Goal: Information Seeking & Learning: Learn about a topic

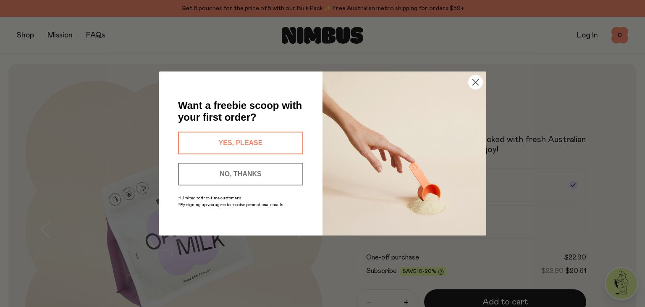
click at [475, 81] on icon "Close dialog" at bounding box center [476, 82] width 6 height 6
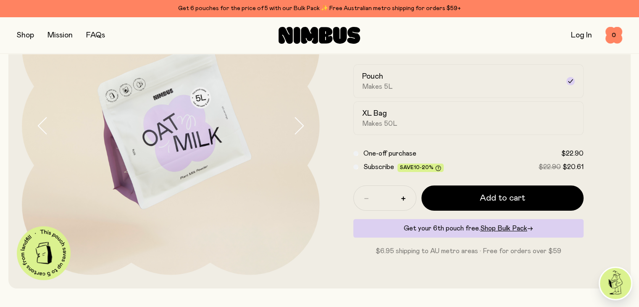
scroll to position [101, 0]
click at [415, 116] on div "XL Bag Makes 50L" at bounding box center [461, 117] width 198 height 19
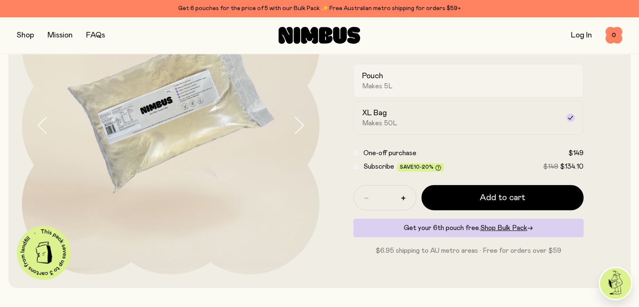
click at [412, 79] on div "Pouch Makes 5L" at bounding box center [461, 80] width 198 height 19
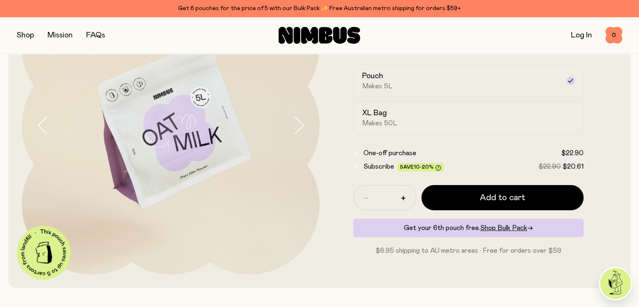
scroll to position [98, 0]
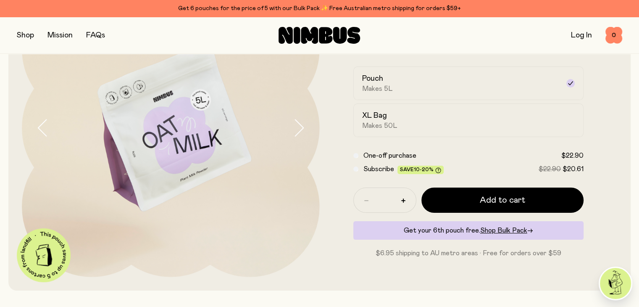
click at [96, 37] on link "FAQs" at bounding box center [95, 36] width 19 height 8
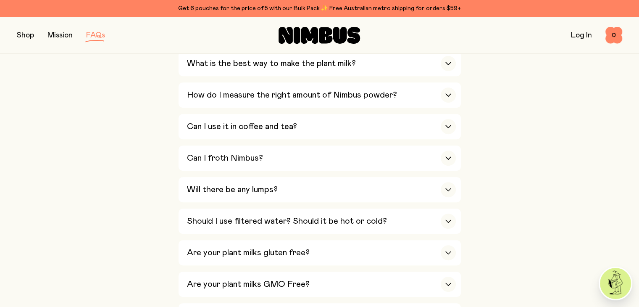
scroll to position [328, 0]
click at [395, 218] on div "Should I use filtered water? Should it be hot or cold?" at bounding box center [321, 220] width 269 height 25
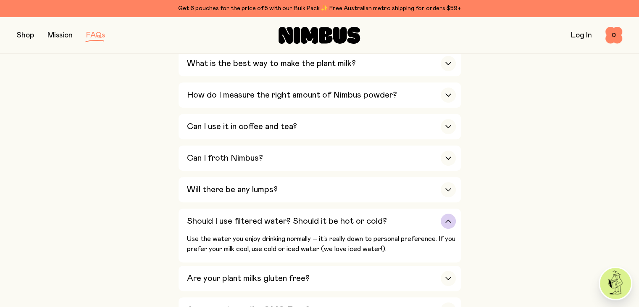
click at [395, 218] on div "Should I use filtered water? Should it be hot or cold?" at bounding box center [321, 220] width 269 height 25
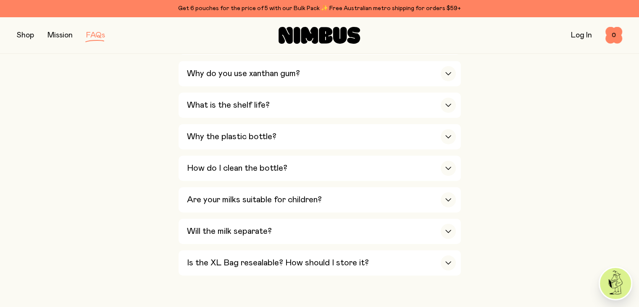
scroll to position [570, 0]
click at [315, 127] on div "Why the plastic bottle?" at bounding box center [321, 135] width 269 height 25
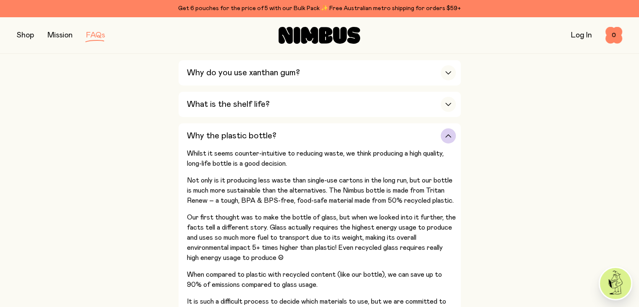
click at [315, 127] on div "Why the plastic bottle?" at bounding box center [321, 135] width 269 height 25
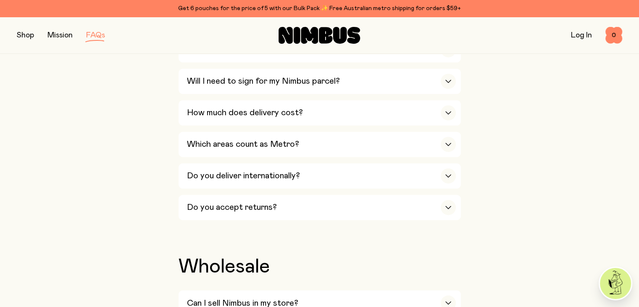
scroll to position [1321, 0]
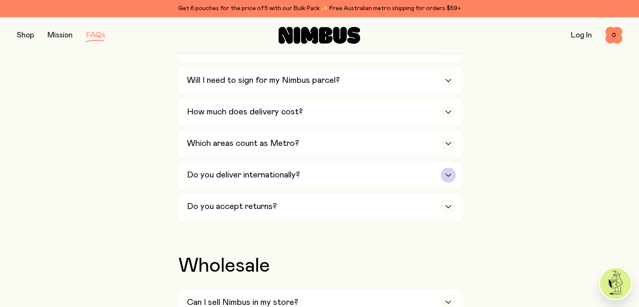
click at [324, 162] on div "Do you deliver internationally?" at bounding box center [321, 174] width 269 height 25
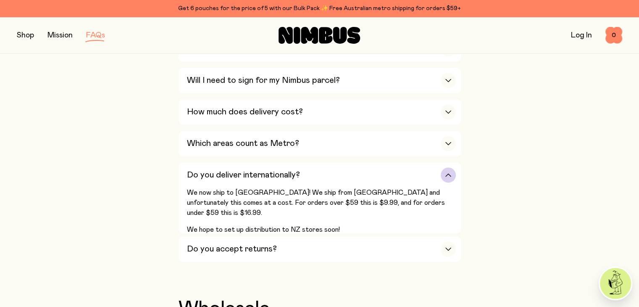
click at [322, 163] on div "Do you deliver internationally?" at bounding box center [321, 174] width 269 height 25
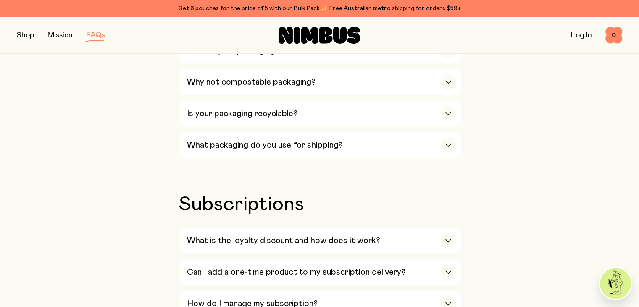
scroll to position [726, 0]
